Goal: Contribute content

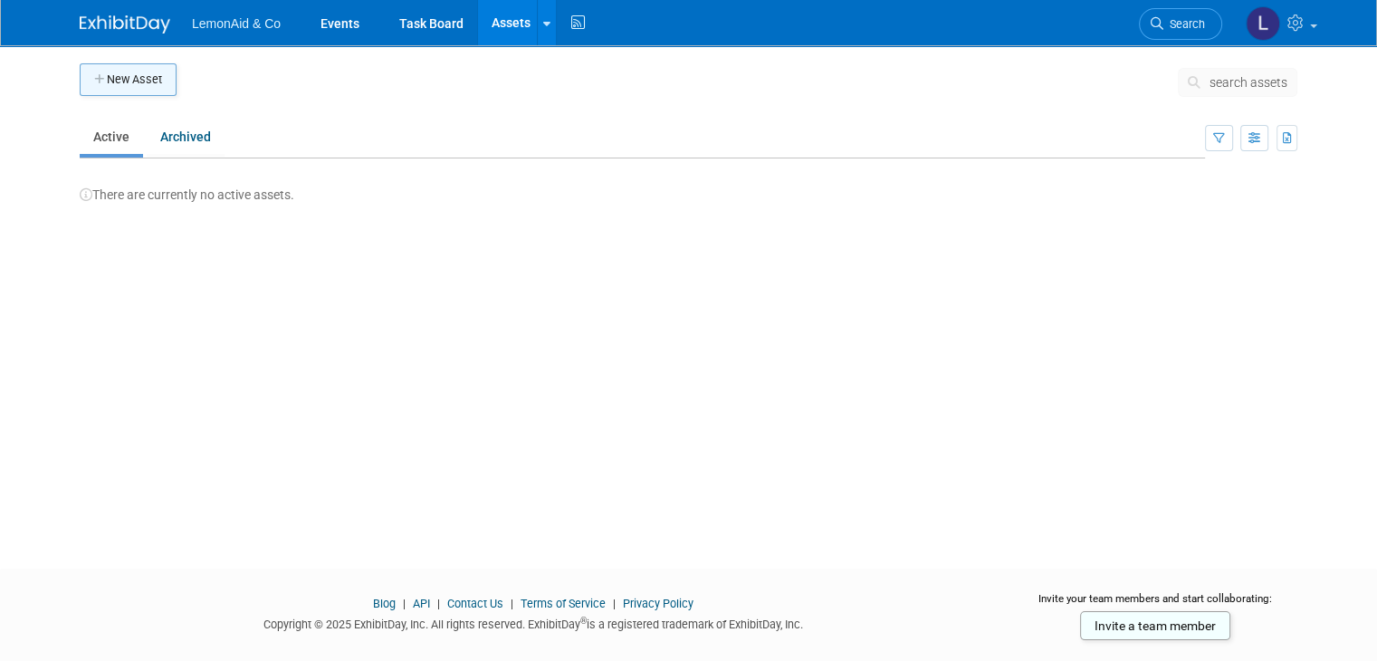
click at [100, 70] on button "New Asset" at bounding box center [128, 79] width 97 height 33
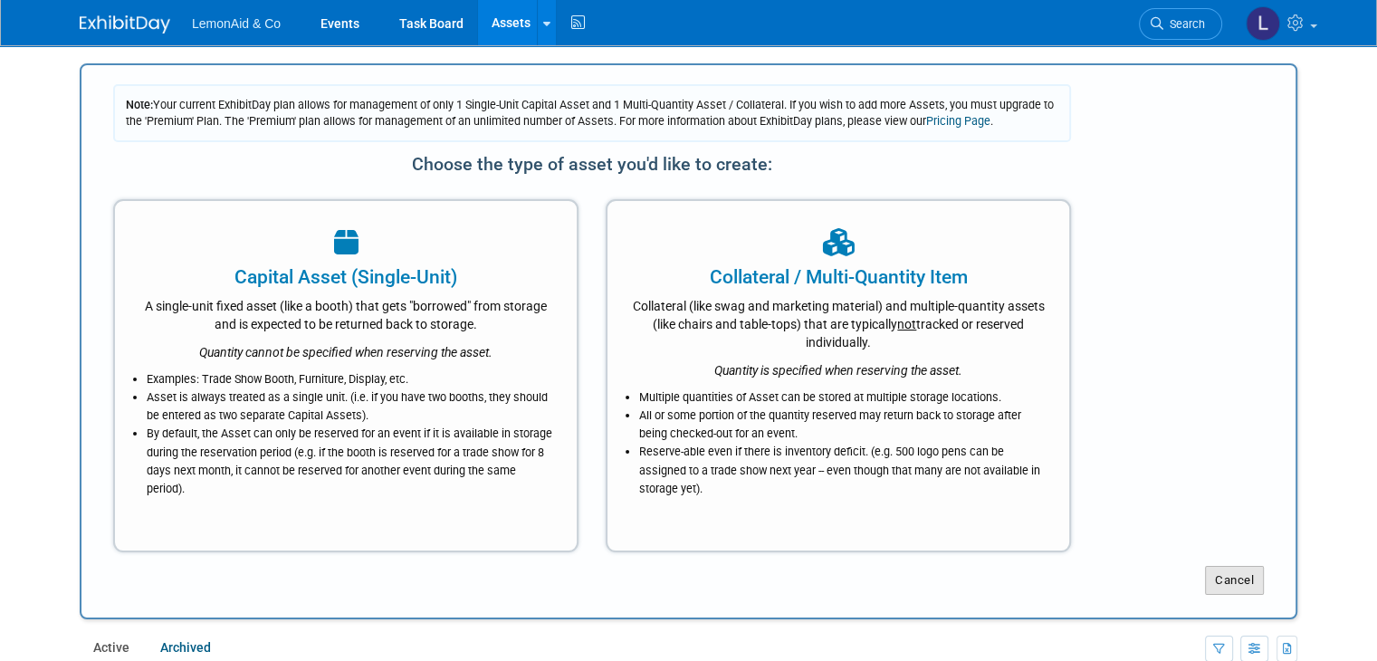
click at [1248, 580] on button "Cancel" at bounding box center [1234, 580] width 59 height 29
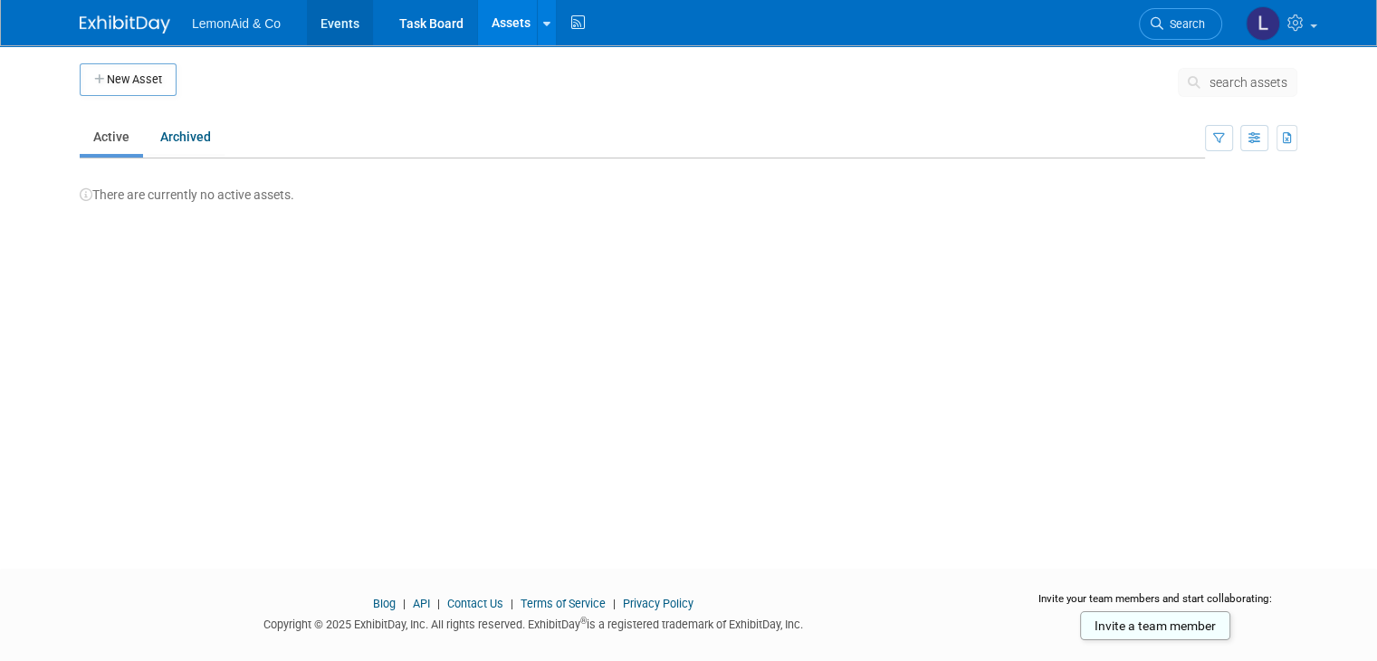
click at [328, 25] on link "Events" at bounding box center [340, 22] width 66 height 45
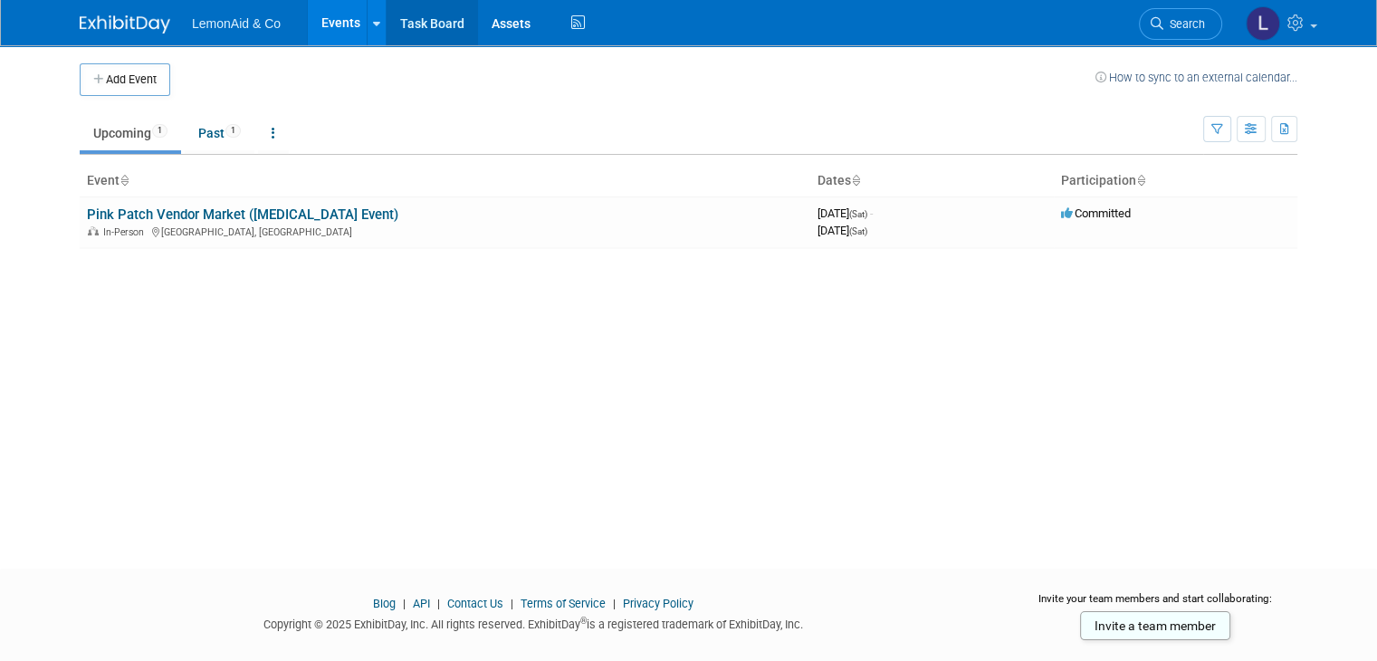
click at [394, 24] on link "Task Board" at bounding box center [431, 22] width 91 height 45
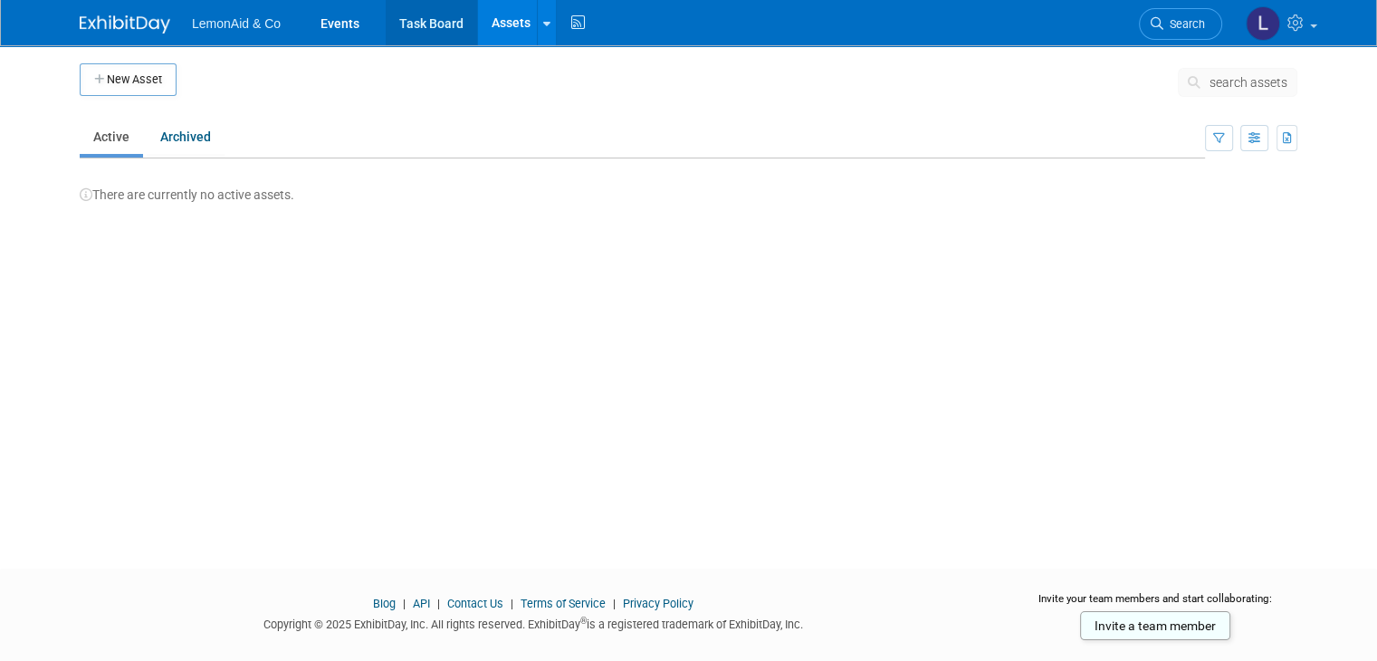
click at [403, 24] on link "Task Board" at bounding box center [431, 22] width 91 height 45
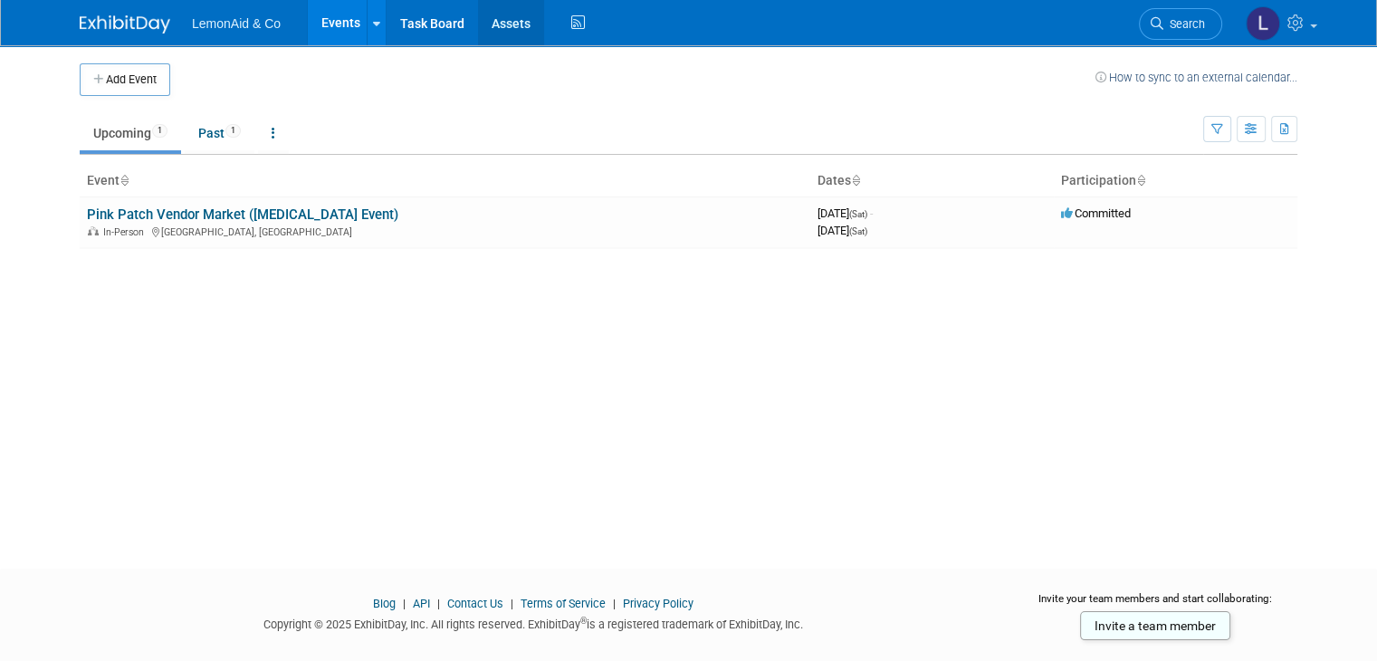
click at [478, 23] on link "Assets" at bounding box center [511, 22] width 66 height 45
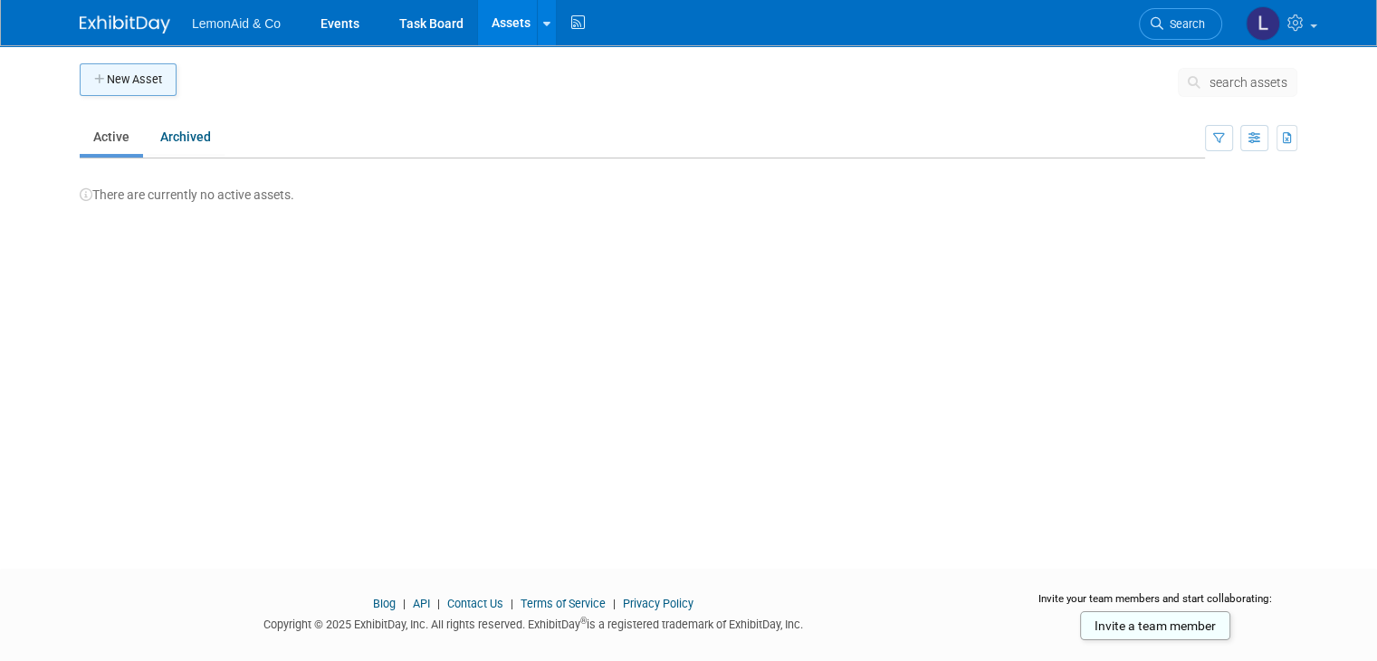
click at [97, 82] on button "New Asset" at bounding box center [128, 79] width 97 height 33
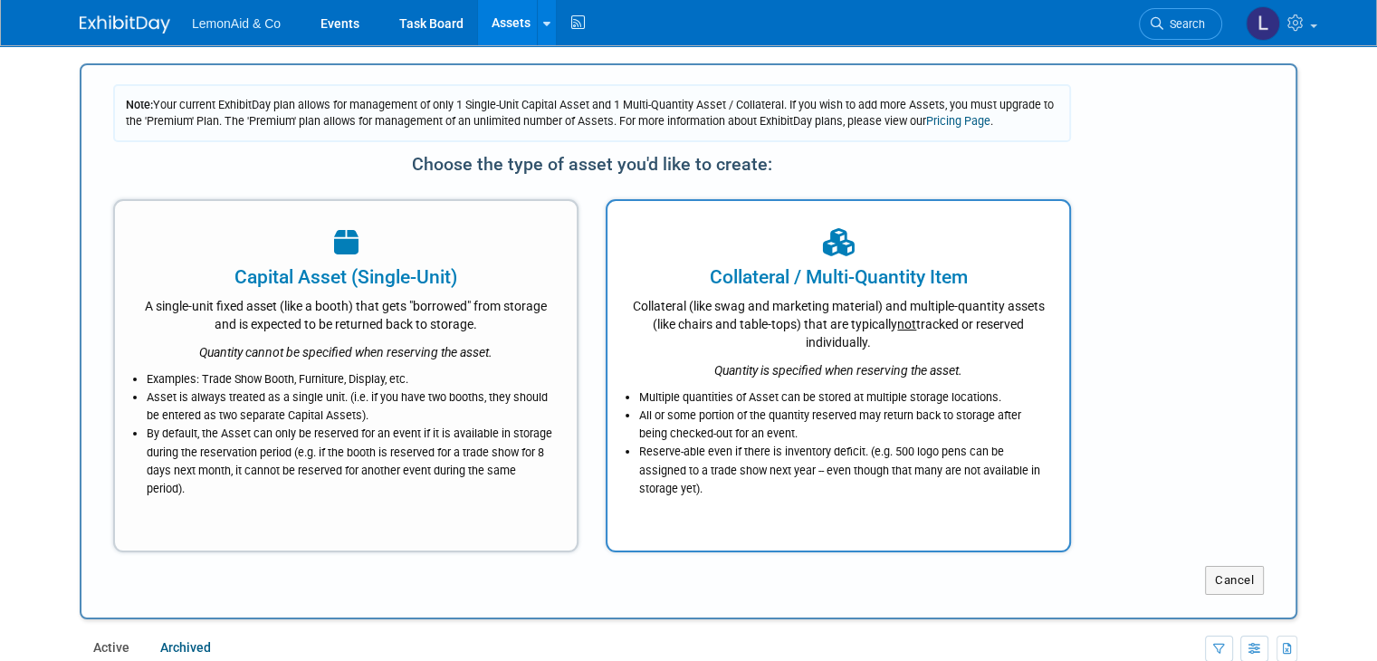
click at [1021, 353] on div "Quantity is specified when reserving the asset." at bounding box center [838, 365] width 416 height 28
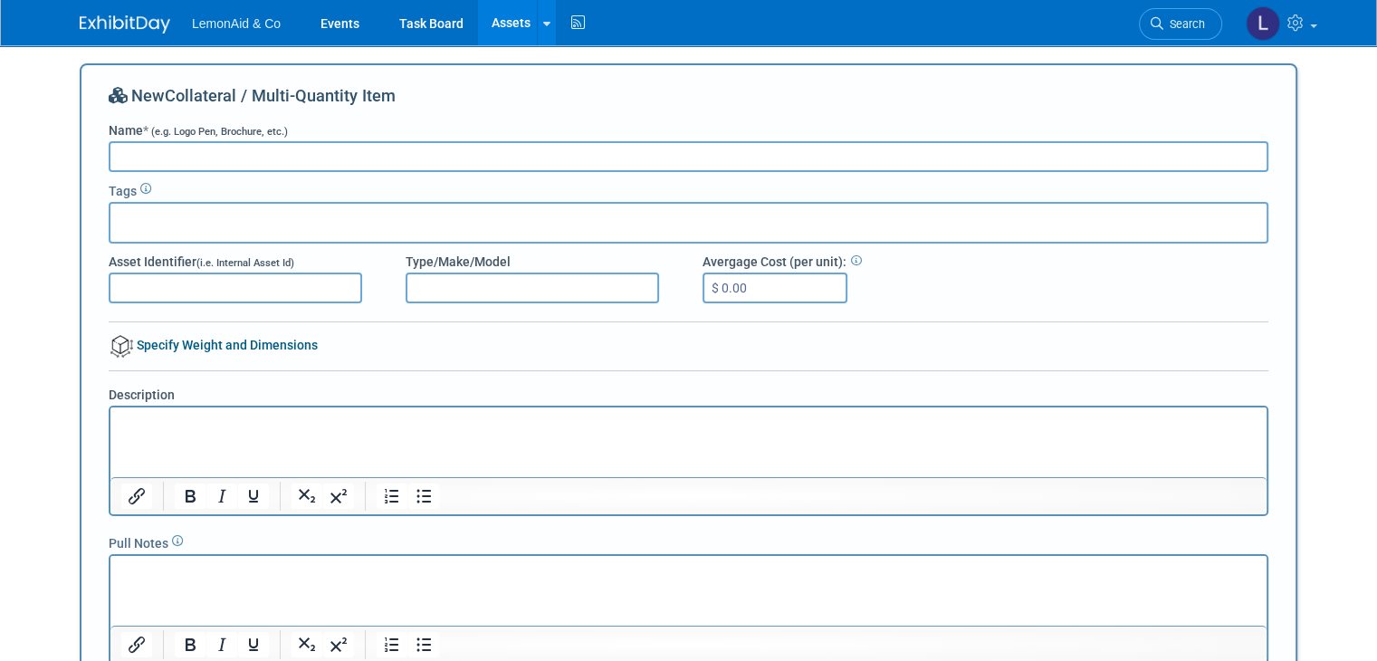
click at [348, 156] on input "Name * (e.g. Logo Pen, Brochure, etc.)" at bounding box center [688, 156] width 1159 height 31
type input "Mugs & Tumblers"
type input "$ 1.00"
click at [1089, 373] on div "Description" at bounding box center [688, 444] width 1187 height 144
click at [273, 424] on p "Rich Text Area. Press ALT-0 for help." at bounding box center [688, 424] width 1135 height 18
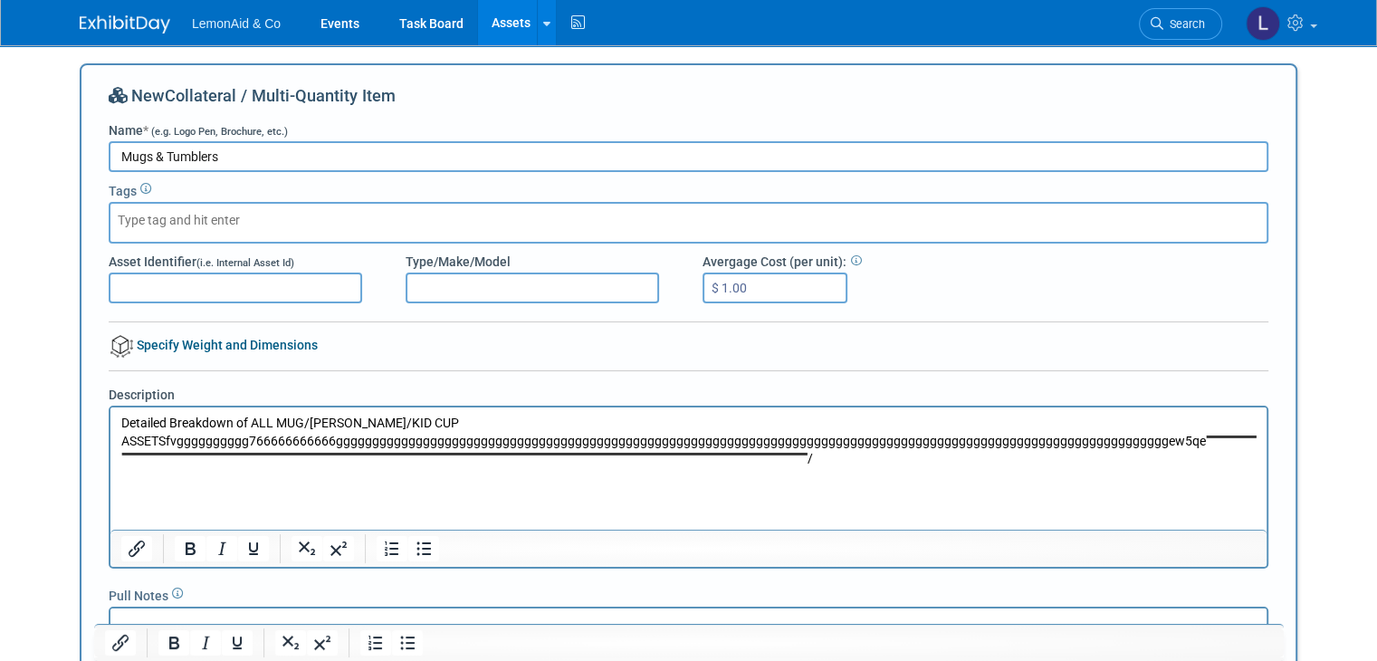
click at [925, 308] on div "New Collateral / Multi-Quantity Item Name * (e.g. Logo Pen, Brochure, etc.) Mug…" at bounding box center [688, 426] width 1159 height 684
click at [842, 468] on html "Detailed Breakdown of ALL MUG/TUMBER/KID CUP ASSETSfvgggggggggg766666666666gggg…" at bounding box center [688, 437] width 1156 height 61
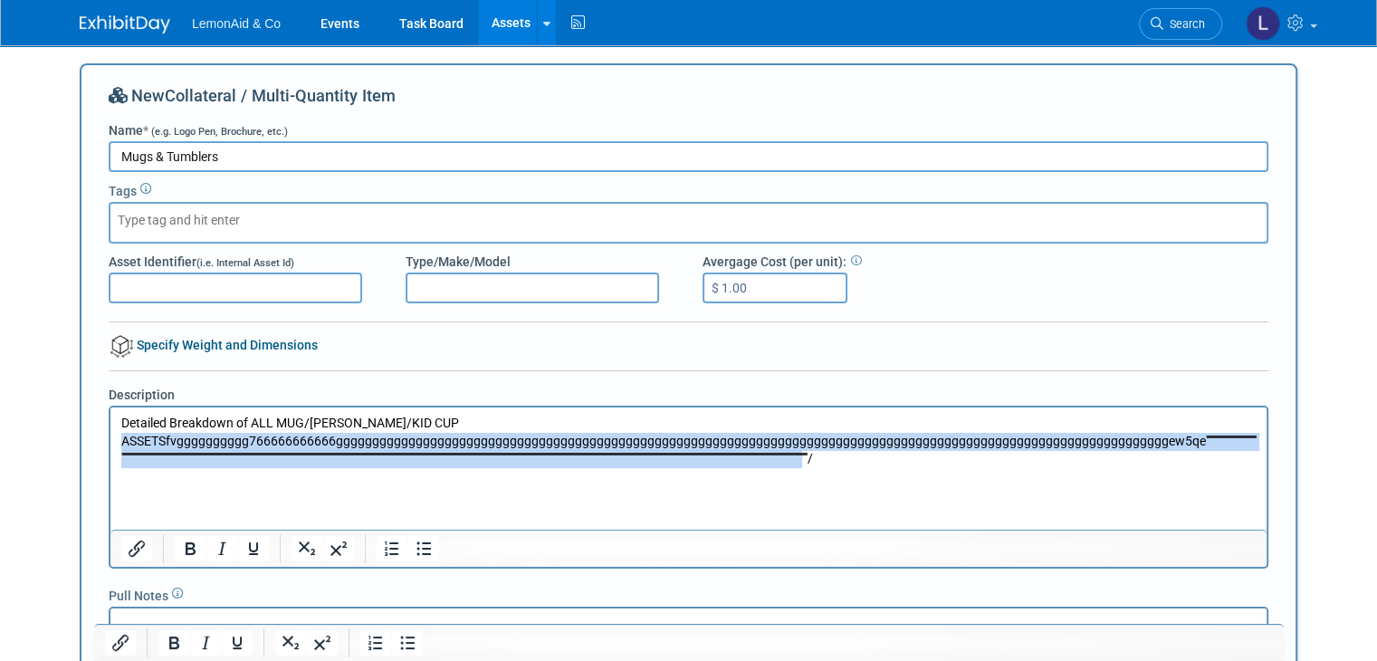
drag, startPoint x: 199, startPoint y: 476, endPoint x: 167, endPoint y: 446, distance: 44.2
click at [167, 446] on p "Detailed Breakdown of ALL MUG/TUMBER/KID CUP ASSETSfvgggggggggg766666666666gggg…" at bounding box center [688, 441] width 1135 height 53
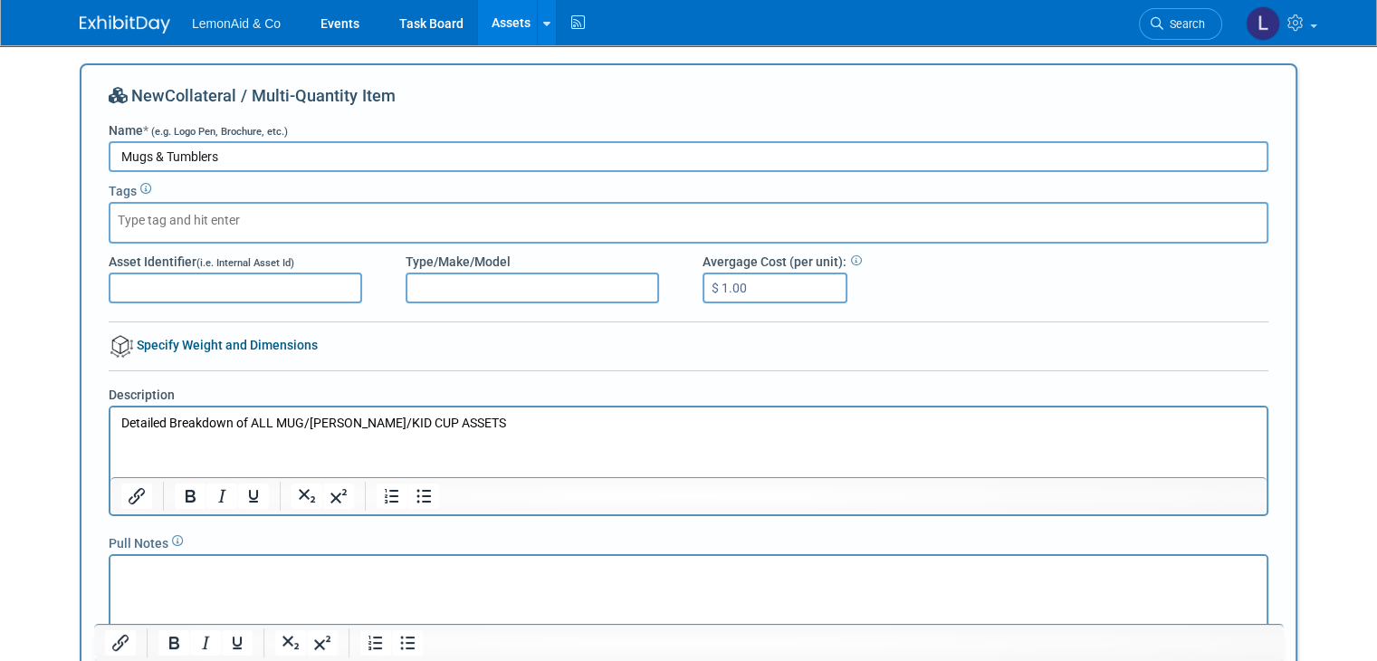
click at [417, 424] on p "Detailed Breakdown of ALL MUG/TUMBER/KID CUP ASSETS" at bounding box center [688, 424] width 1135 height 18
click at [481, 413] on html "Detailed Breakdown of ALL MUG/TUMBER/KID CUP ASSETS" at bounding box center [688, 419] width 1156 height 25
click at [516, 374] on div "Description" at bounding box center [688, 444] width 1187 height 144
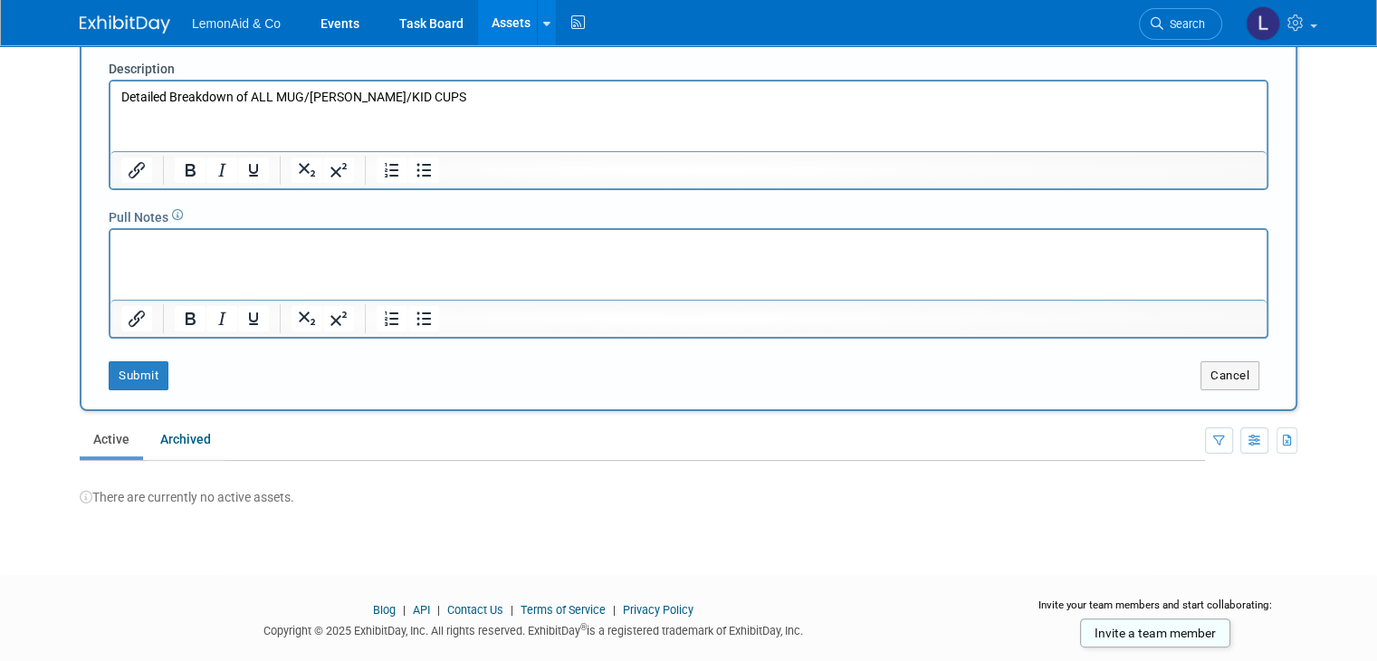
scroll to position [364, 0]
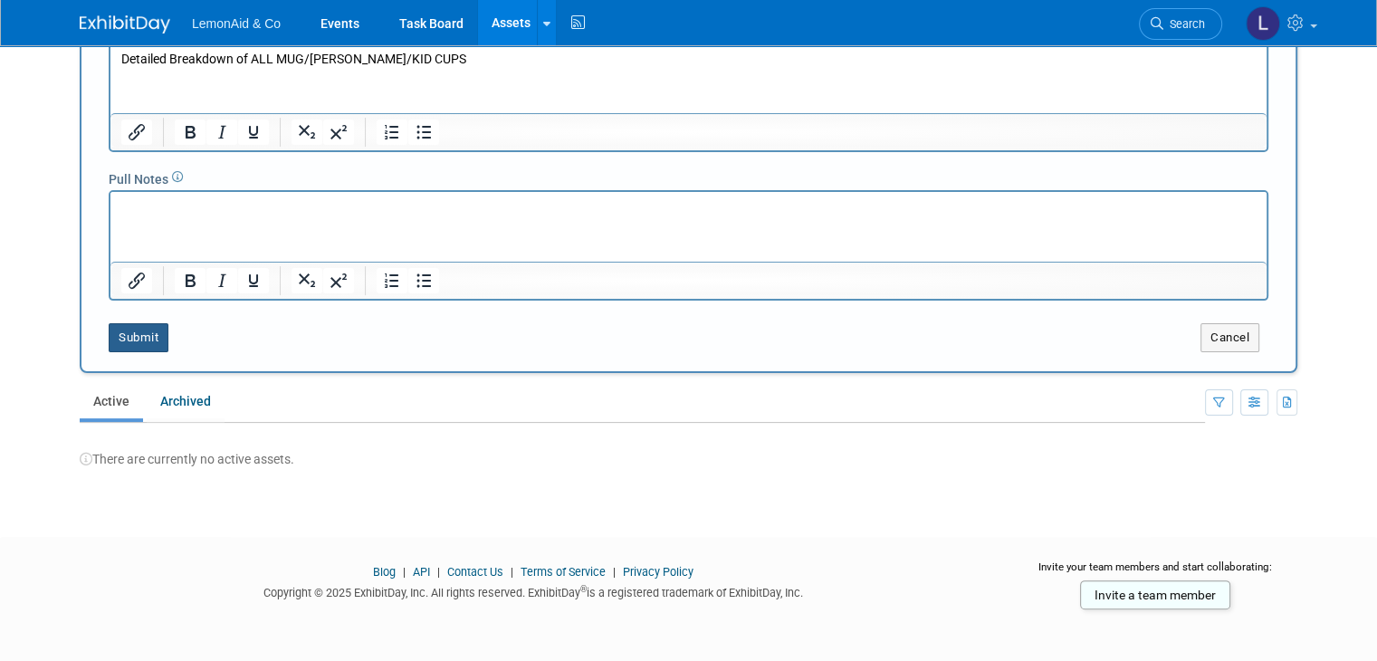
click at [112, 341] on button "Submit" at bounding box center [139, 337] width 60 height 29
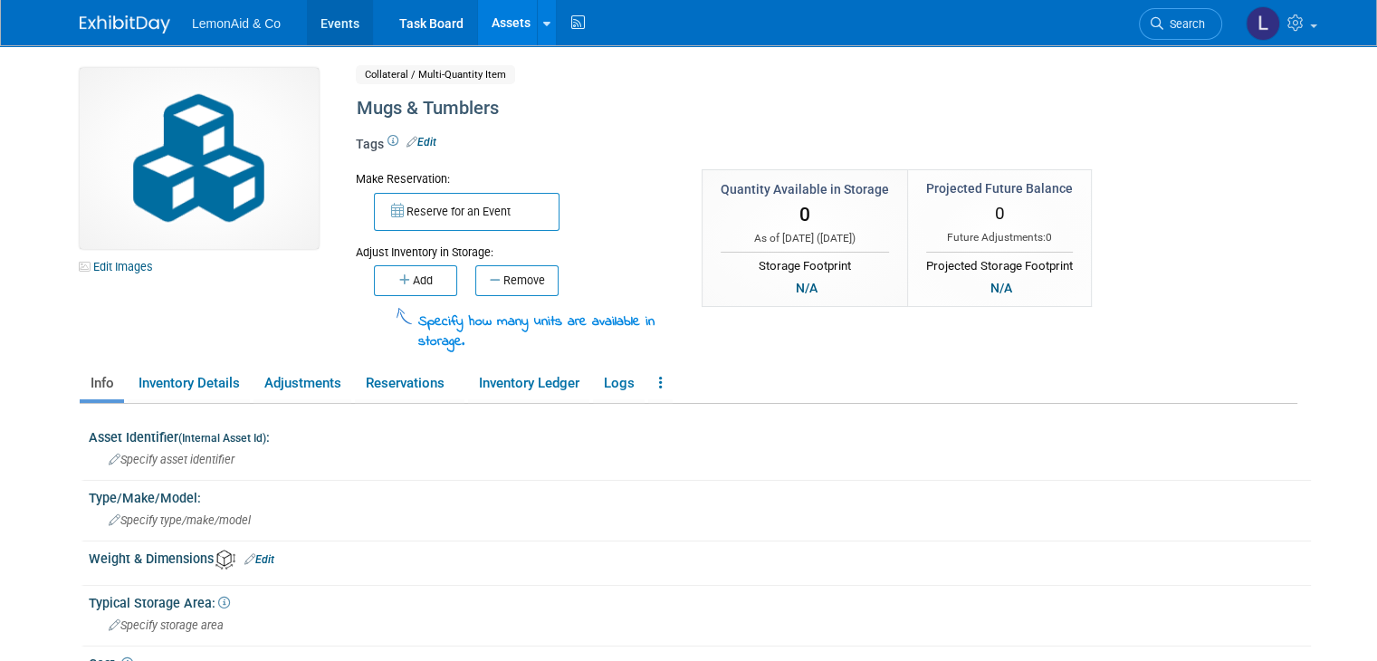
click at [319, 19] on link "Events" at bounding box center [340, 22] width 66 height 45
